Goal: Task Accomplishment & Management: Use online tool/utility

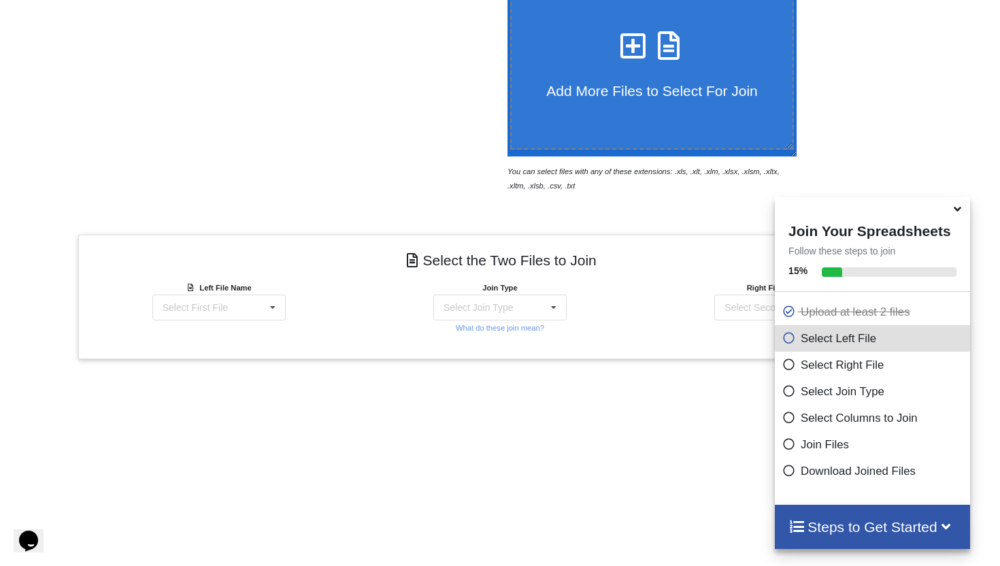
scroll to position [469, 0]
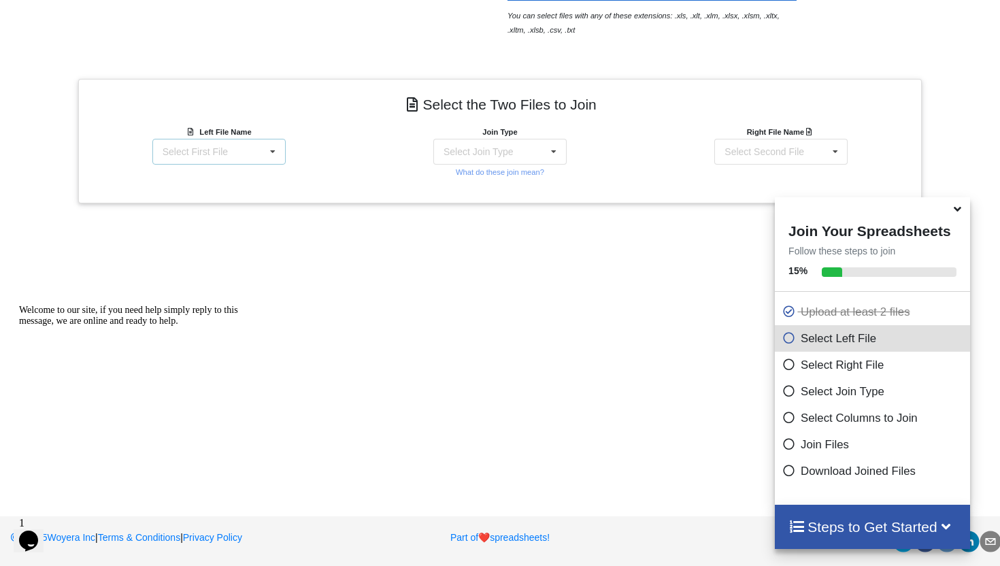
click at [244, 154] on div "Select First File matters [DATE] [DATE].csv Matter balance summary (10_02_2025)…" at bounding box center [218, 152] width 133 height 26
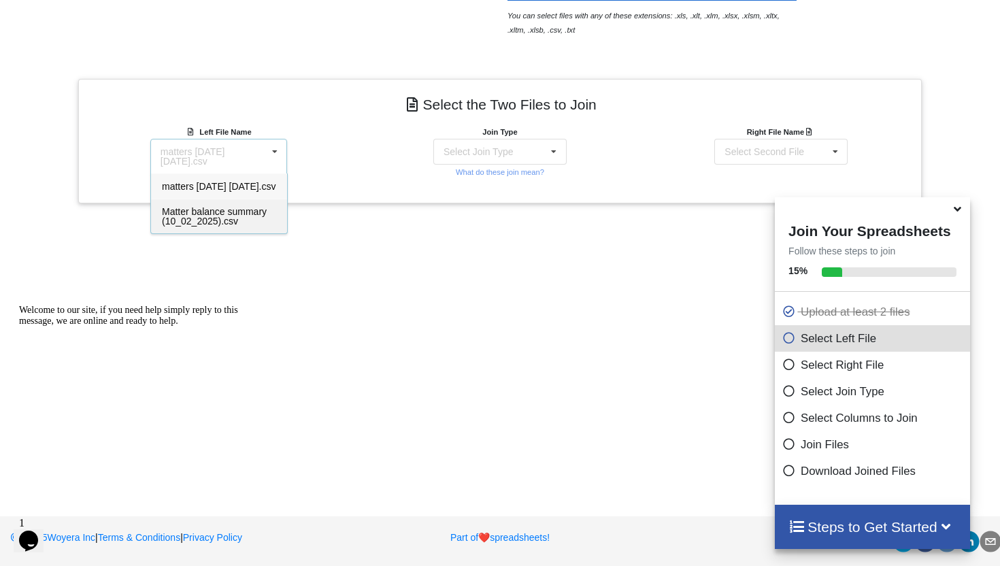
click at [201, 215] on span "Matter balance summary (10_02_2025).csv" at bounding box center [214, 216] width 105 height 20
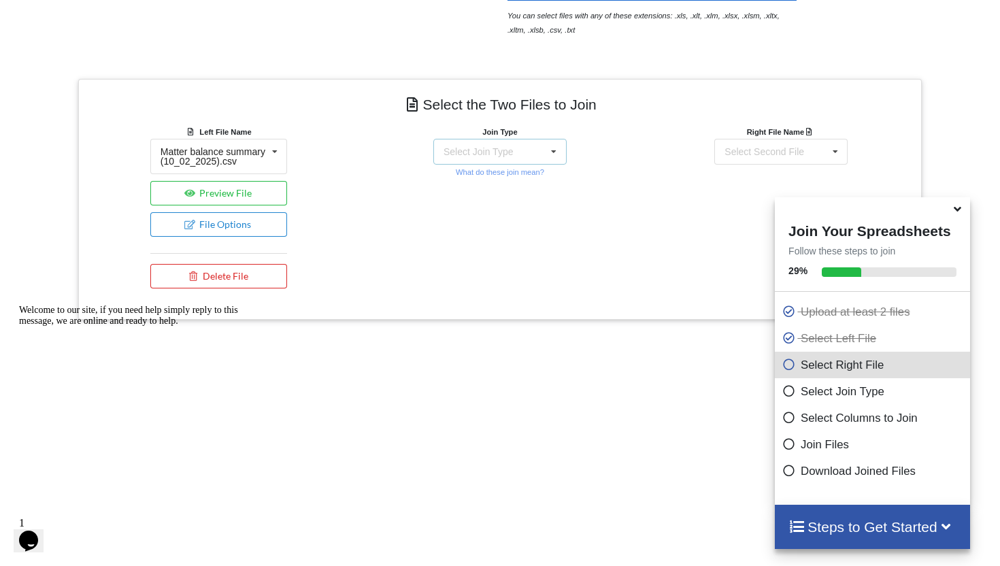
click at [504, 144] on div "Select Join Type INNER JOIN LEFT JOIN RIGHT JOIN FULL JOIN" at bounding box center [499, 152] width 133 height 26
click at [487, 181] on span "INNER JOIN" at bounding box center [494, 186] width 54 height 11
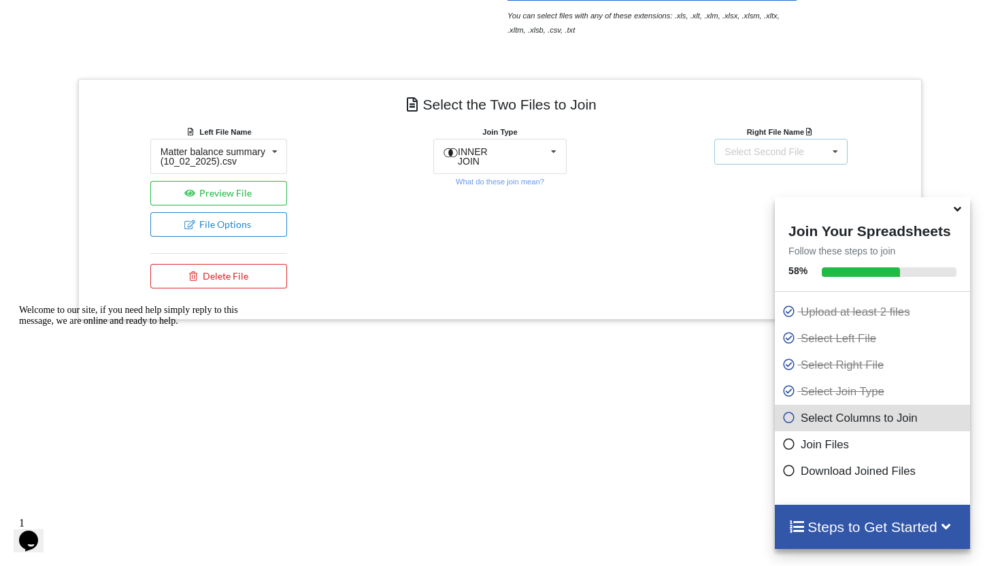
click at [787, 150] on div "Select Second File" at bounding box center [765, 152] width 80 height 10
click at [749, 189] on span "matters [DATE] [DATE].csv" at bounding box center [781, 186] width 114 height 11
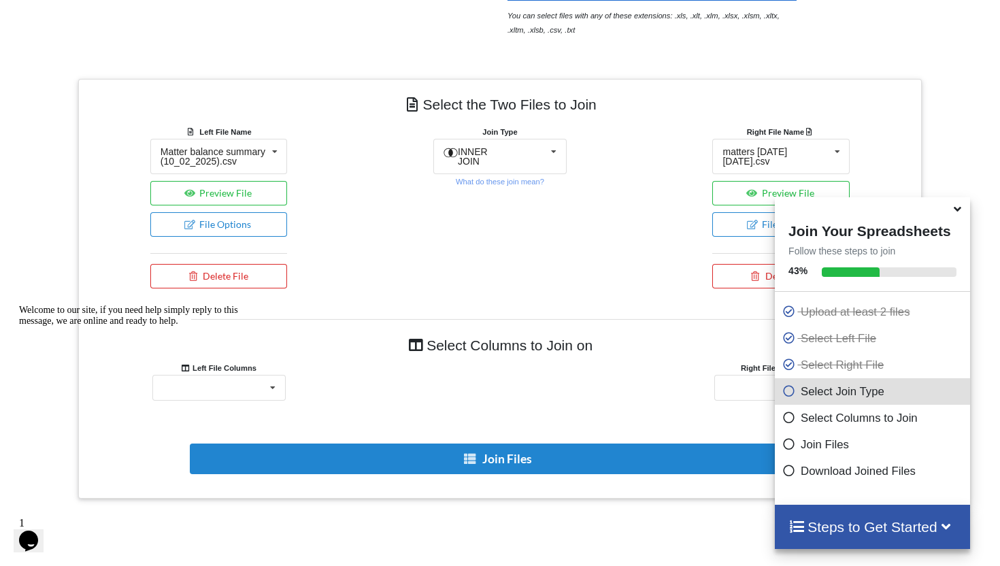
click at [963, 213] on icon at bounding box center [958, 207] width 14 height 12
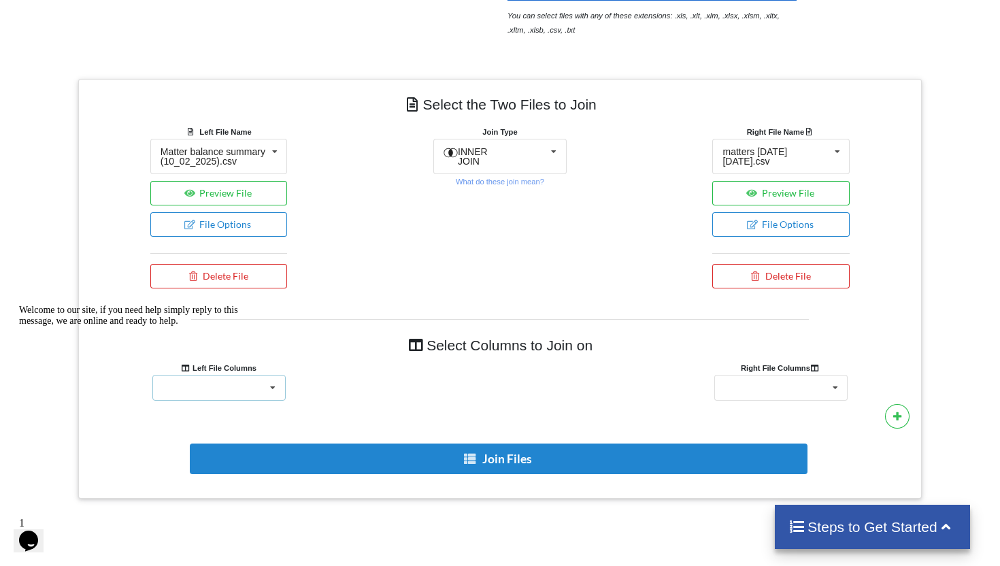
click at [264, 387] on icon at bounding box center [273, 388] width 20 height 25
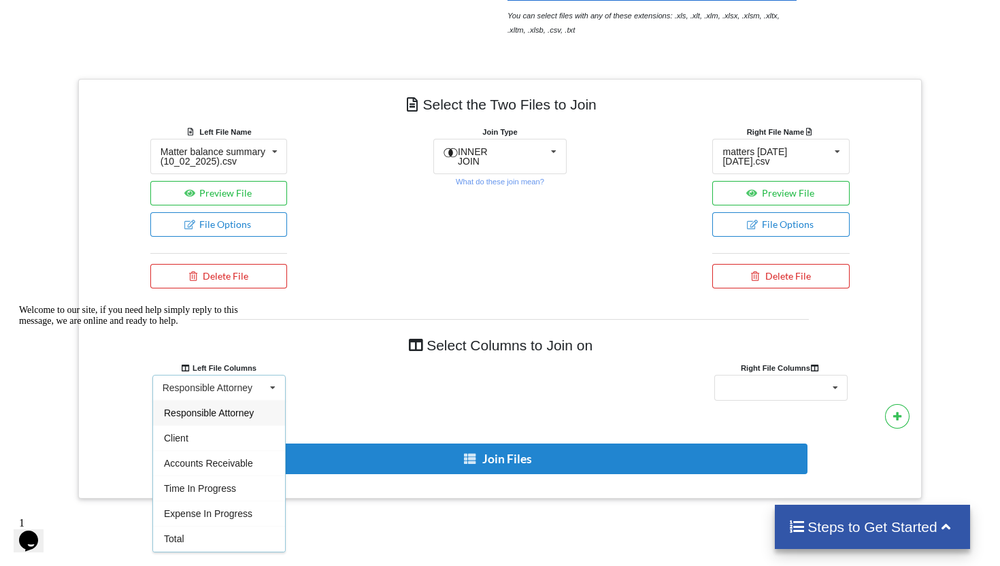
click at [19, 305] on icon "Chat attention grabber" at bounding box center [19, 305] width 0 height 0
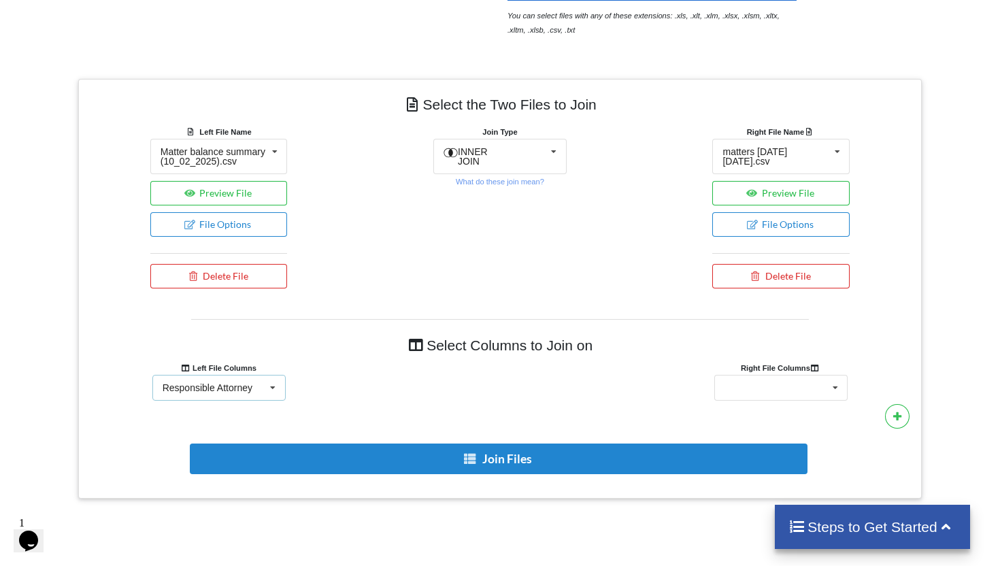
click at [233, 393] on div "Responsible Attorney" at bounding box center [208, 388] width 90 height 10
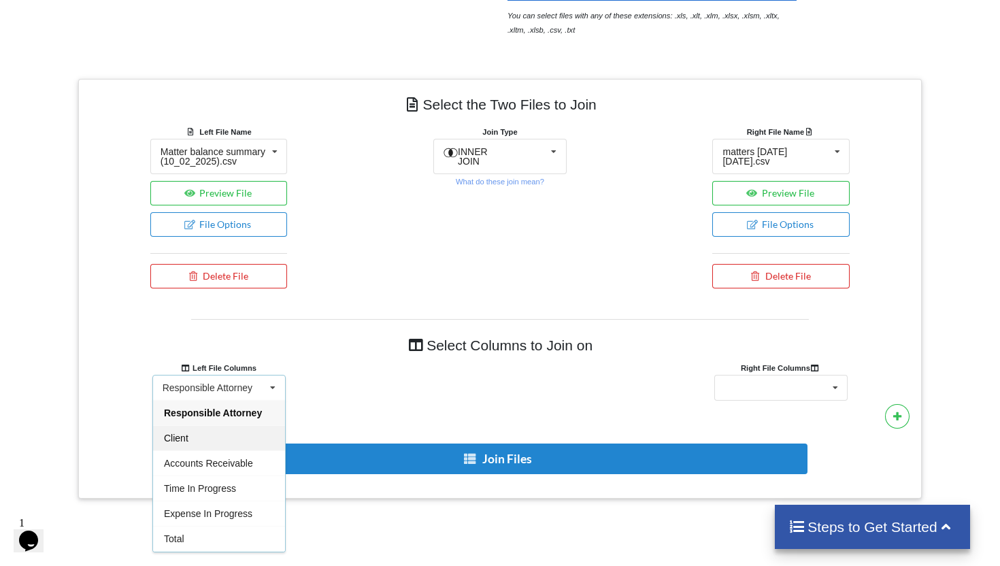
click at [181, 451] on div "Client" at bounding box center [219, 437] width 132 height 25
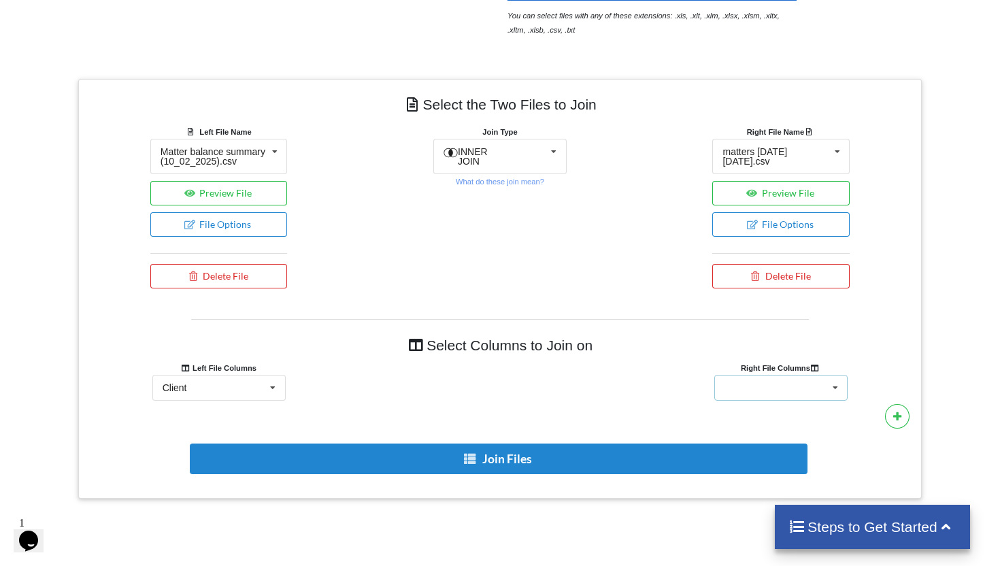
click at [784, 395] on div "Client Name Minimum Threshold Hold/Lock Associate Attorney Assigned Paralegal" at bounding box center [781, 388] width 133 height 26
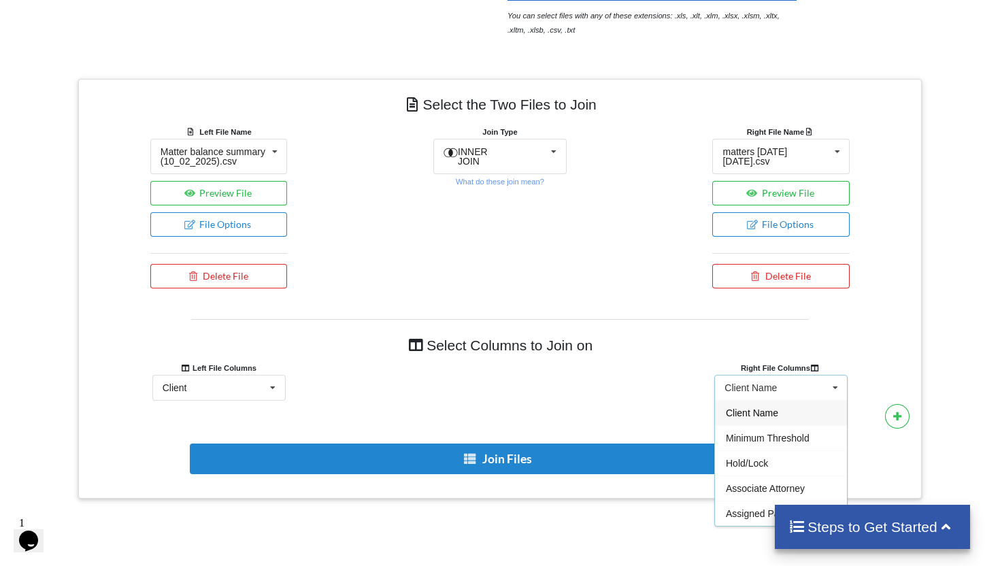
click at [759, 419] on span "Client Name" at bounding box center [752, 413] width 52 height 11
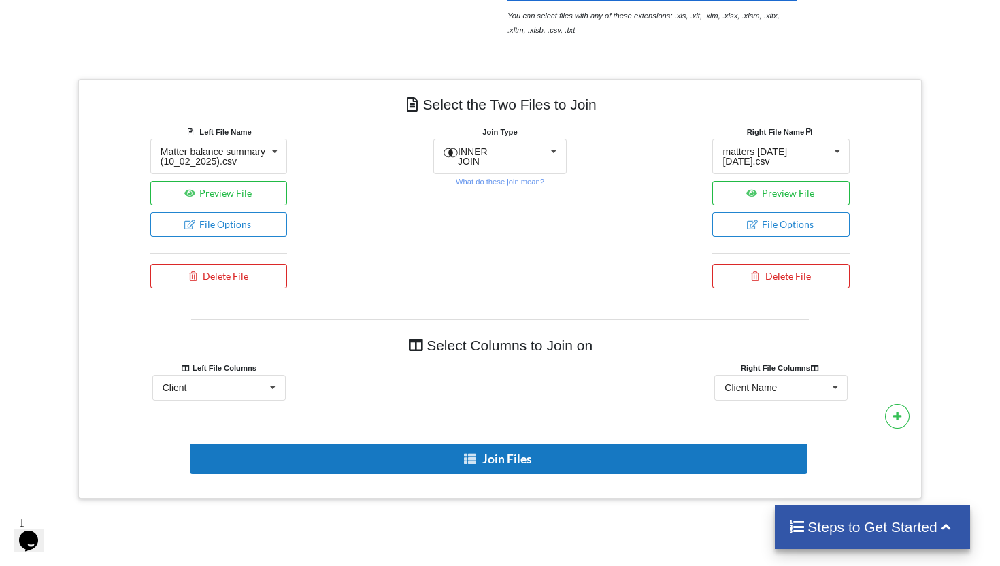
click at [531, 474] on button "Join Files" at bounding box center [499, 459] width 618 height 31
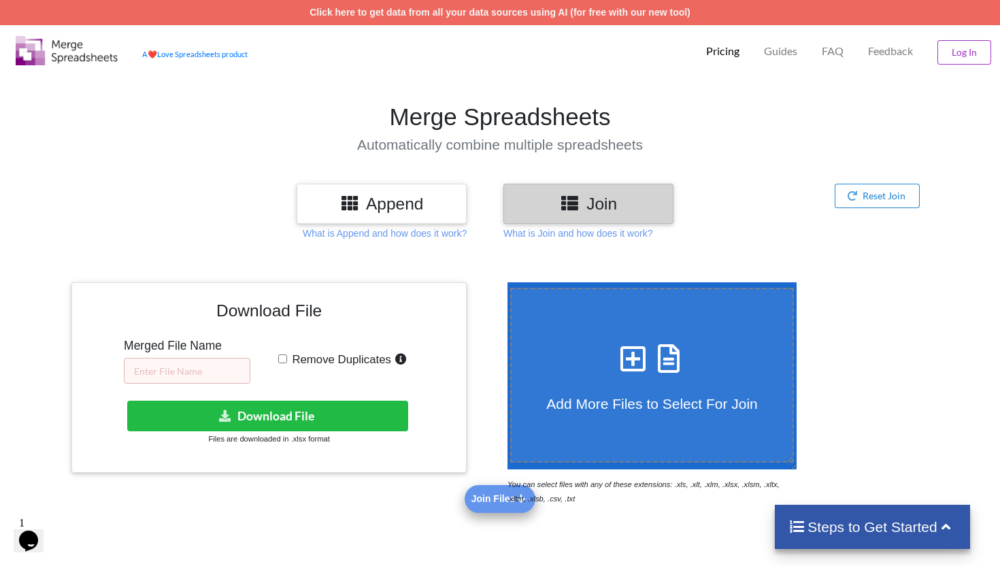
scroll to position [0, 0]
click at [216, 367] on input "text" at bounding box center [187, 371] width 127 height 26
type input "Bad cases 10.02"
click at [281, 359] on input "Remove Duplicates" at bounding box center [282, 359] width 9 height 9
checkbox input "true"
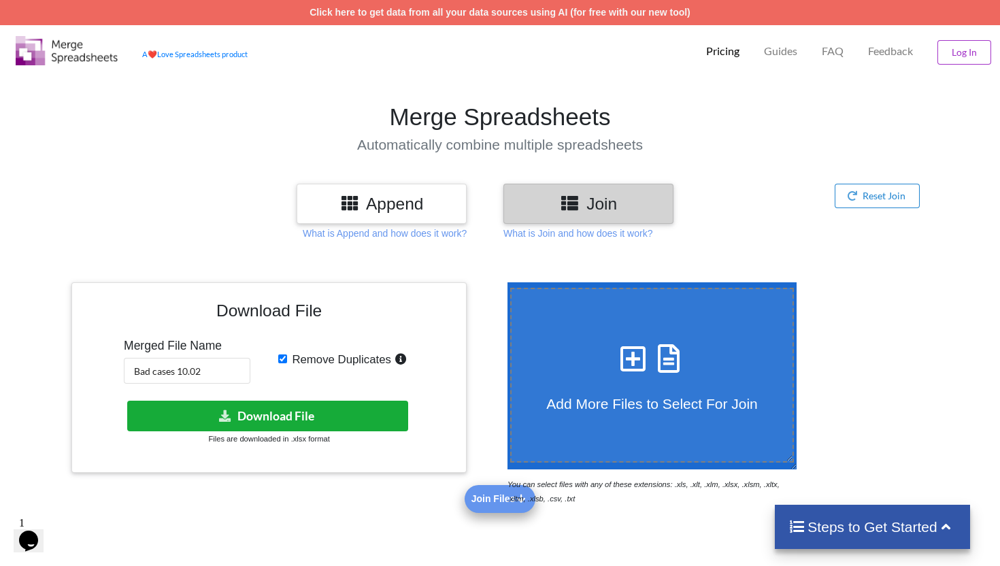
click at [339, 418] on button "Download File" at bounding box center [267, 416] width 281 height 31
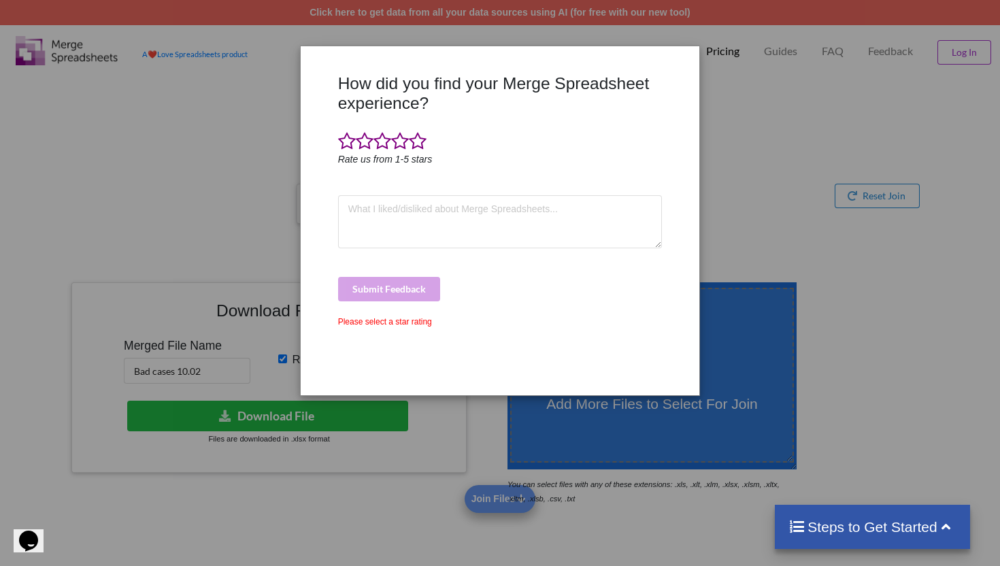
click at [805, 78] on div "How did you find your Merge Spreadsheet experience? Rate us from 1-5 stars Subm…" at bounding box center [500, 283] width 1000 height 566
